Goal: Find specific page/section: Find specific page/section

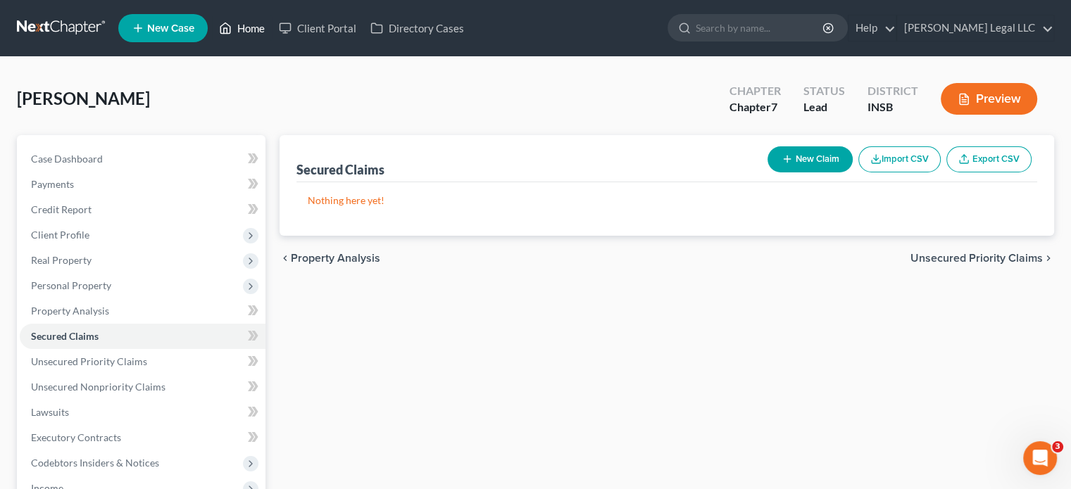
click at [246, 30] on link "Home" at bounding box center [242, 27] width 60 height 25
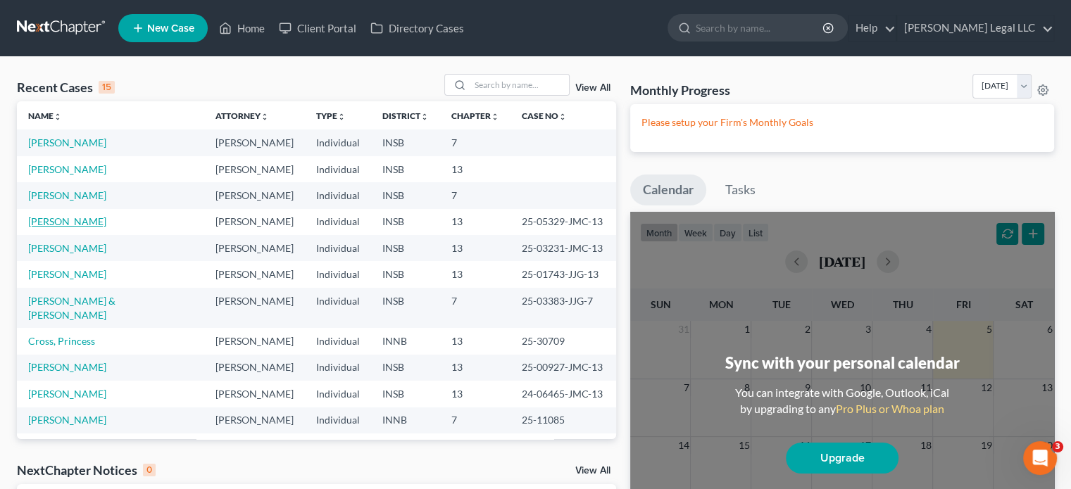
click at [96, 222] on link "[PERSON_NAME]" at bounding box center [67, 221] width 78 height 12
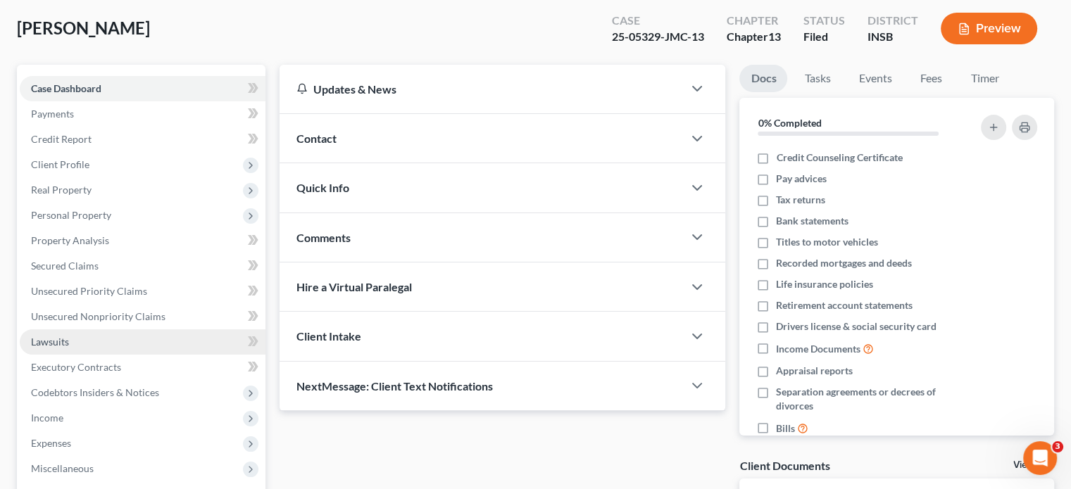
scroll to position [141, 0]
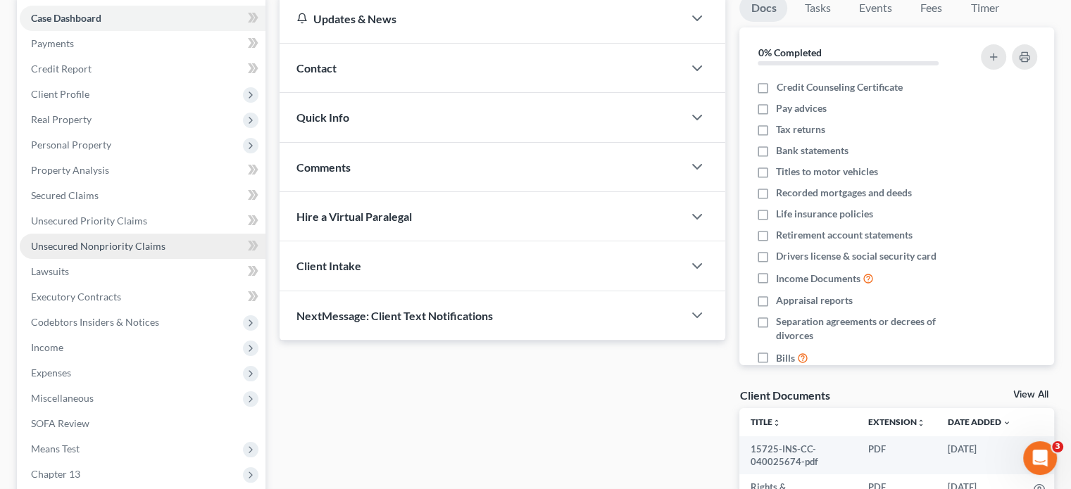
click at [84, 246] on span "Unsecured Nonpriority Claims" at bounding box center [98, 246] width 134 height 12
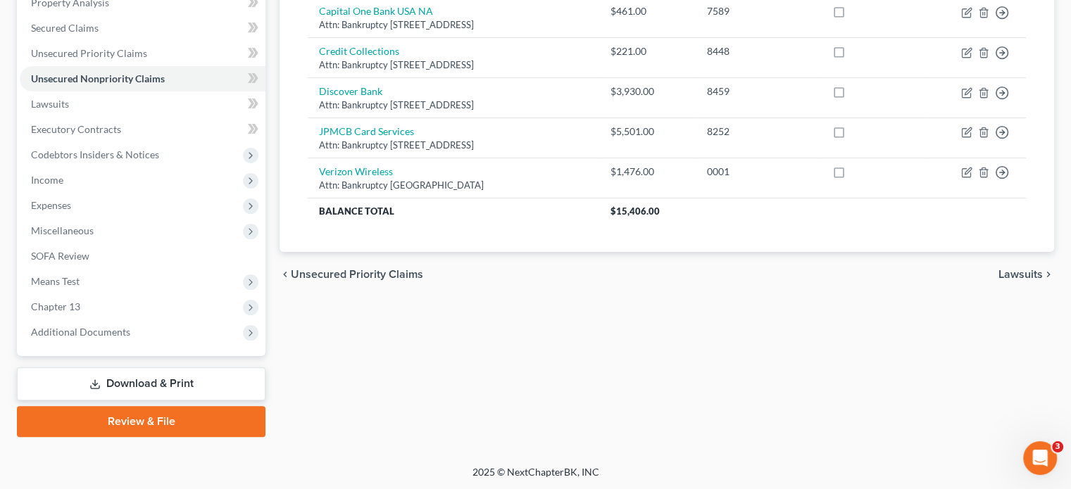
scroll to position [97, 0]
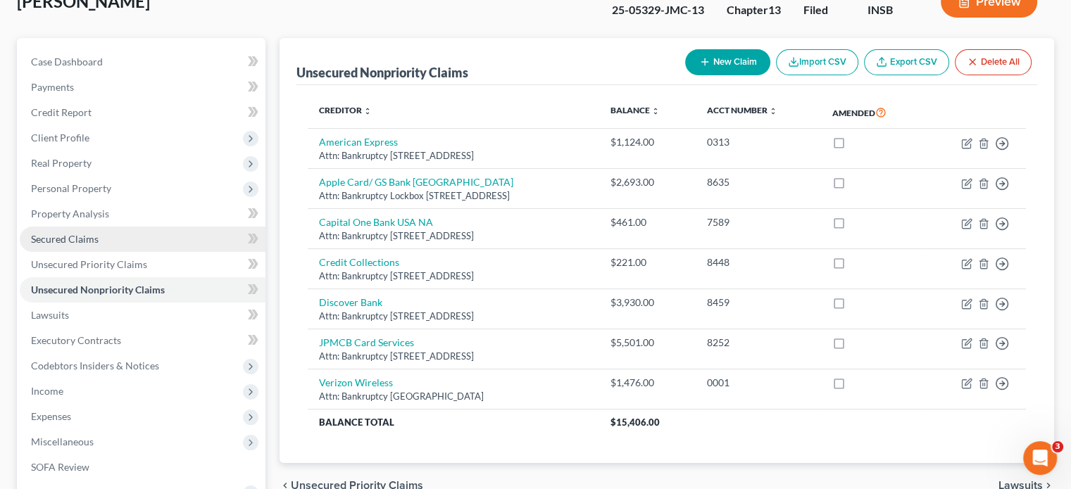
click at [39, 230] on link "Secured Claims" at bounding box center [143, 239] width 246 height 25
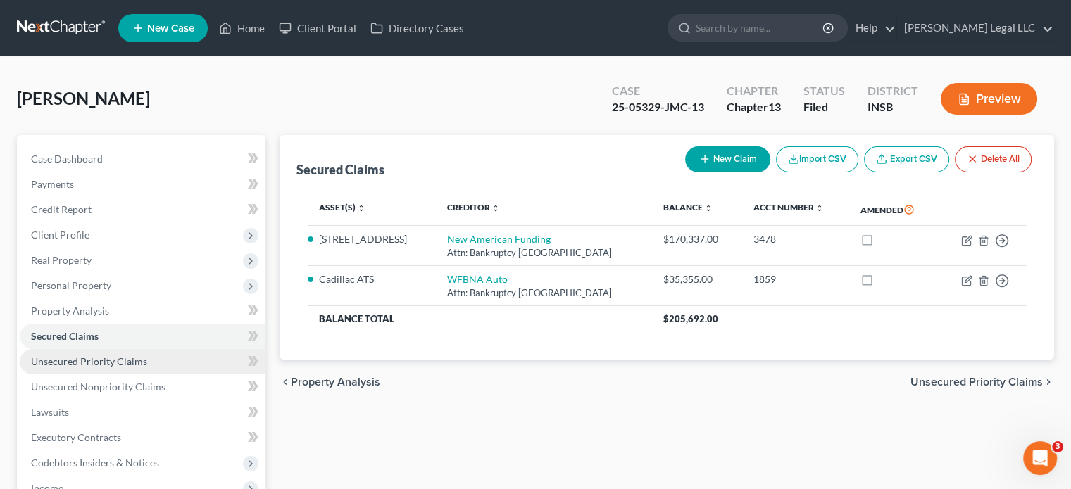
click at [74, 355] on span "Unsecured Priority Claims" at bounding box center [89, 361] width 116 height 12
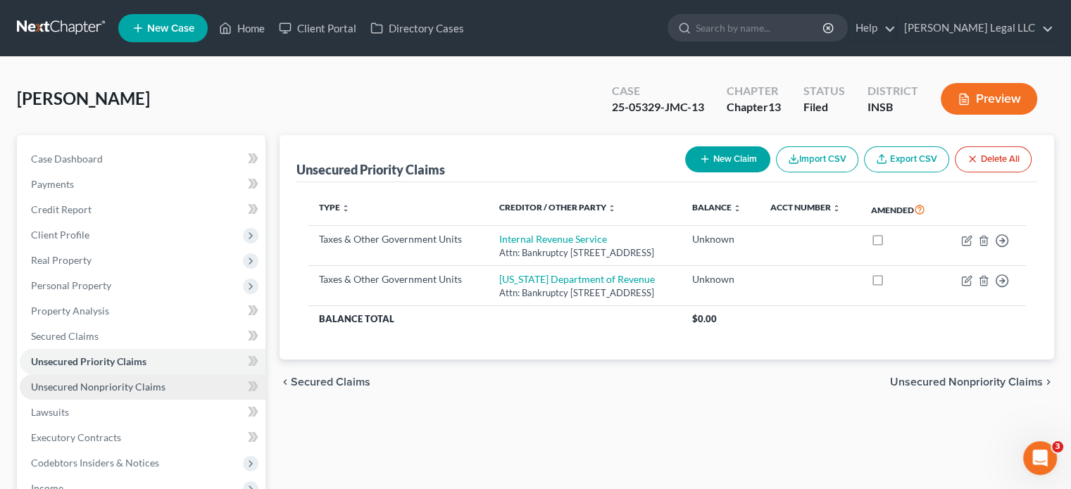
click at [59, 387] on span "Unsecured Nonpriority Claims" at bounding box center [98, 387] width 134 height 12
